Goal: Task Accomplishment & Management: Manage account settings

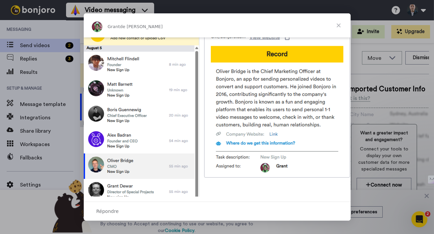
scroll to position [285, 0]
click at [342, 24] on span "Fermer" at bounding box center [339, 25] width 24 height 24
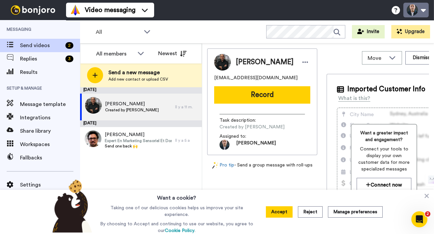
click at [425, 12] on button at bounding box center [415, 10] width 25 height 15
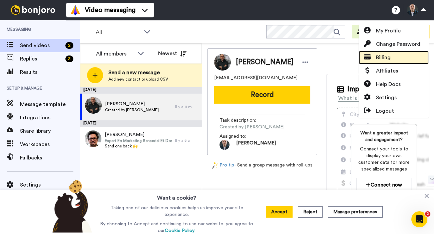
click at [383, 57] on span "Billing" at bounding box center [383, 57] width 15 height 8
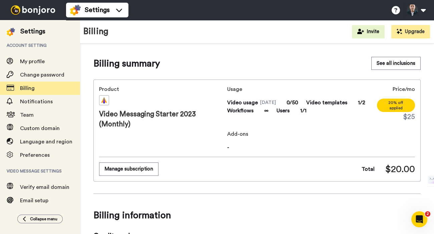
click at [38, 30] on div "Settings" at bounding box center [32, 31] width 25 height 9
click at [33, 11] on img at bounding box center [33, 9] width 50 height 9
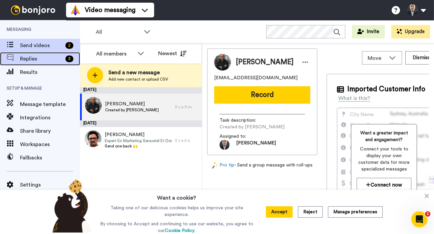
click at [42, 57] on span "Replies" at bounding box center [41, 59] width 43 height 8
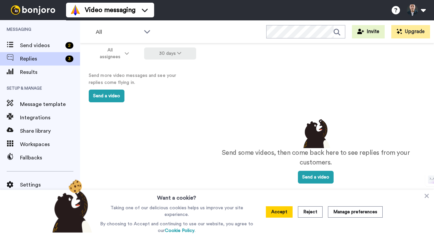
click at [165, 59] on button "30 days" at bounding box center [170, 53] width 52 height 12
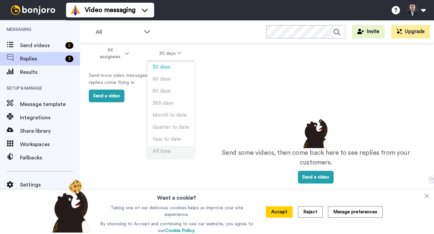
click at [159, 153] on span "All time" at bounding box center [162, 151] width 18 height 5
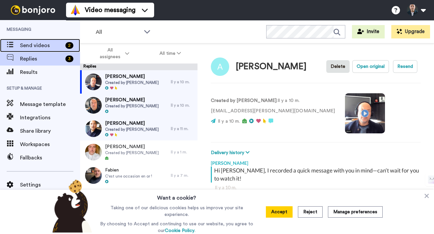
click at [69, 43] on div "2" at bounding box center [69, 45] width 8 height 7
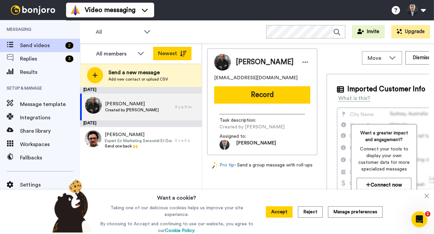
click at [159, 53] on button "Newest" at bounding box center [172, 53] width 38 height 13
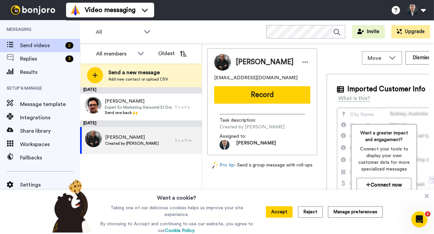
click at [159, 53] on button "Oldest" at bounding box center [172, 53] width 38 height 13
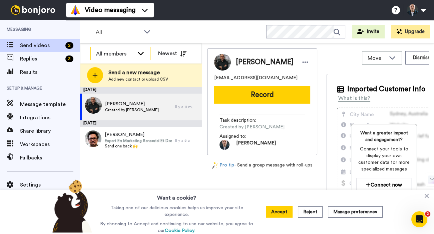
click at [134, 54] on div "All members" at bounding box center [120, 53] width 59 height 13
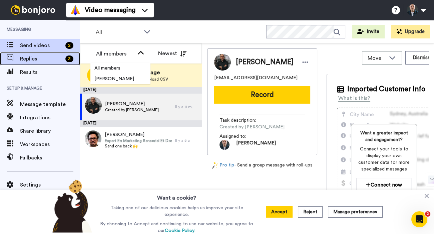
click at [33, 53] on div "Replies 3" at bounding box center [40, 58] width 80 height 13
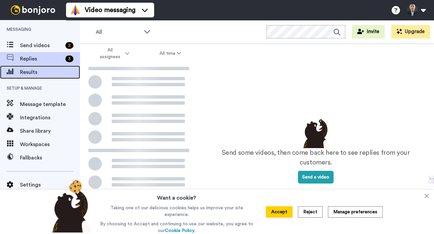
click at [35, 72] on span "Results" at bounding box center [50, 72] width 60 height 8
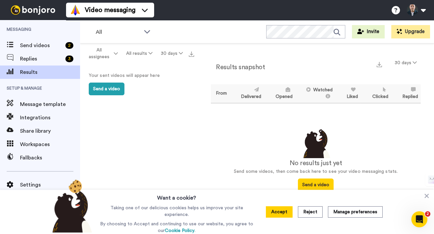
click at [163, 61] on div "All assignees All results 30 days" at bounding box center [138, 53] width 117 height 20
click at [169, 55] on button "30 days" at bounding box center [172, 53] width 30 height 12
click at [161, 104] on span "365 days" at bounding box center [164, 102] width 21 height 5
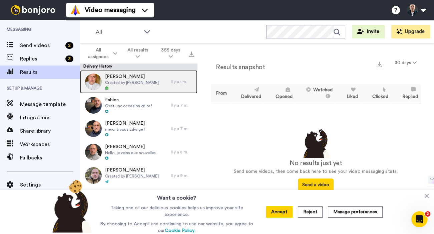
click at [160, 87] on div "[PERSON_NAME] Created by [PERSON_NAME]" at bounding box center [125, 81] width 91 height 23
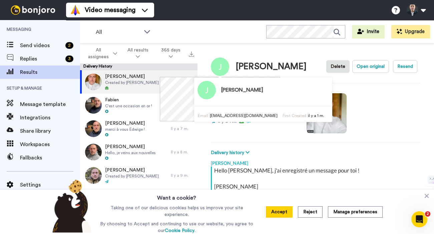
click at [219, 67] on img at bounding box center [220, 66] width 18 height 18
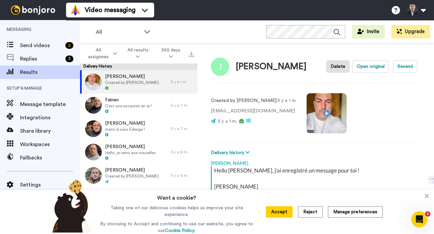
click at [237, 67] on div "[PERSON_NAME]" at bounding box center [271, 67] width 71 height 10
click at [224, 68] on img at bounding box center [220, 66] width 18 height 18
click at [235, 68] on div "[PERSON_NAME]" at bounding box center [259, 66] width 96 height 18
click at [36, 12] on img at bounding box center [33, 9] width 50 height 9
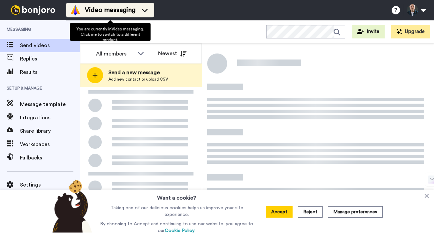
click at [152, 13] on li "Video messaging" at bounding box center [110, 10] width 88 height 15
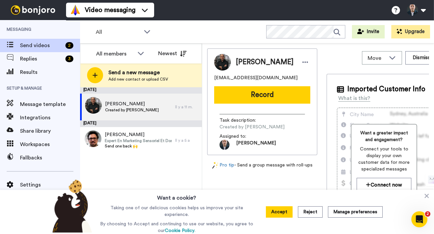
click at [213, 26] on div "All WORKSPACES View all All Default Task List + Add a new workspace Invite Upgr…" at bounding box center [257, 31] width 354 height 23
